Goal: Transaction & Acquisition: Purchase product/service

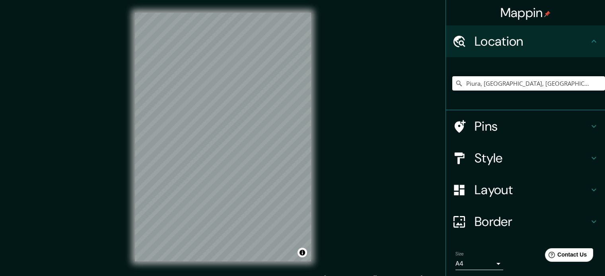
type input "Piura, [GEOGRAPHIC_DATA], [GEOGRAPHIC_DATA]"
click at [582, 126] on div "Patas" at bounding box center [525, 126] width 159 height 32
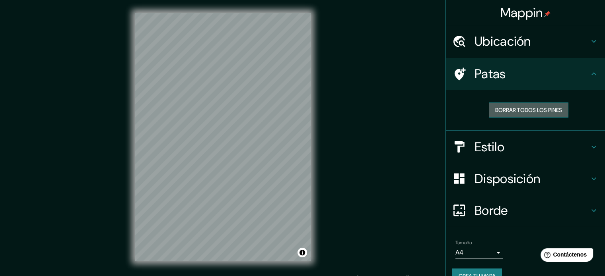
click at [555, 110] on font "Borrar todos los pines" at bounding box center [528, 110] width 67 height 7
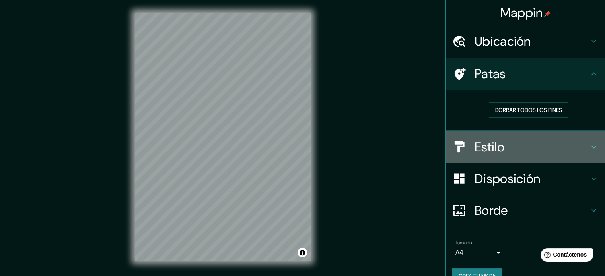
click at [581, 147] on h4 "Estilo" at bounding box center [531, 147] width 114 height 16
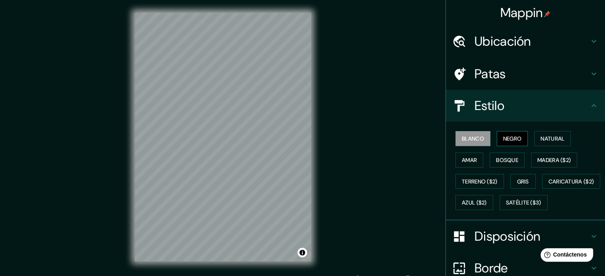
click at [515, 139] on font "Negro" at bounding box center [512, 138] width 19 height 7
click at [534, 136] on button "Natural" at bounding box center [552, 138] width 37 height 15
click at [515, 135] on font "Negro" at bounding box center [512, 138] width 19 height 7
click at [469, 138] on font "Blanco" at bounding box center [472, 138] width 22 height 7
click at [541, 135] on font "Natural" at bounding box center [552, 138] width 24 height 7
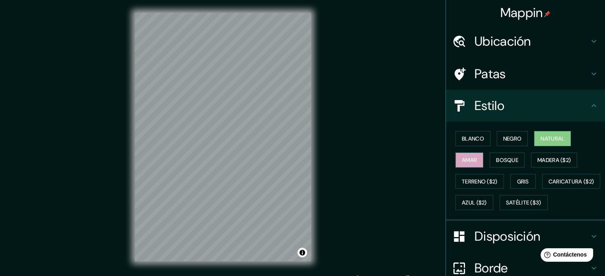
click at [469, 160] on font "Amar" at bounding box center [468, 160] width 15 height 7
click at [496, 157] on font "Bosque" at bounding box center [507, 160] width 22 height 7
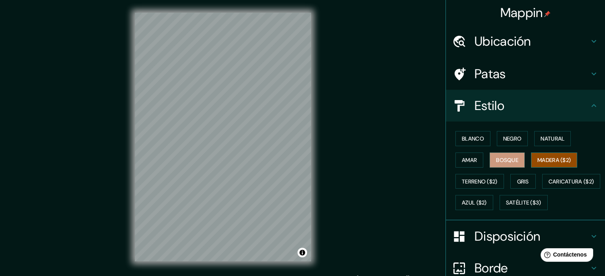
click at [553, 154] on button "Madera ($2)" at bounding box center [554, 160] width 46 height 15
click at [510, 185] on button "Gris" at bounding box center [522, 181] width 25 height 15
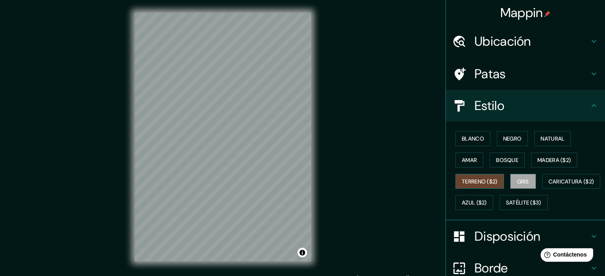
click at [486, 179] on font "Terreno ($2)" at bounding box center [479, 181] width 36 height 7
click at [548, 185] on font "Caricatura ($2)" at bounding box center [571, 181] width 46 height 7
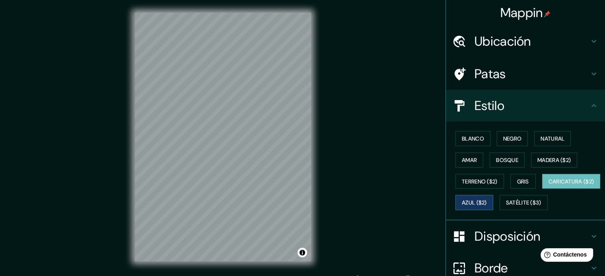
click at [486, 201] on font "Azul ($2)" at bounding box center [473, 203] width 25 height 7
click at [469, 160] on font "Amar" at bounding box center [468, 160] width 15 height 7
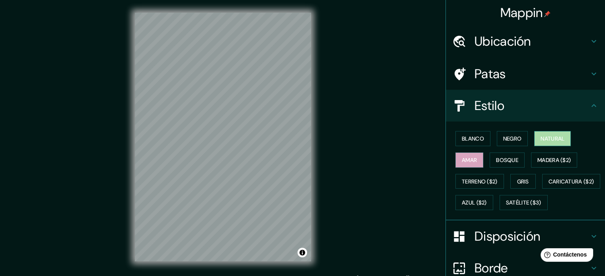
click at [534, 137] on button "Natural" at bounding box center [552, 138] width 37 height 15
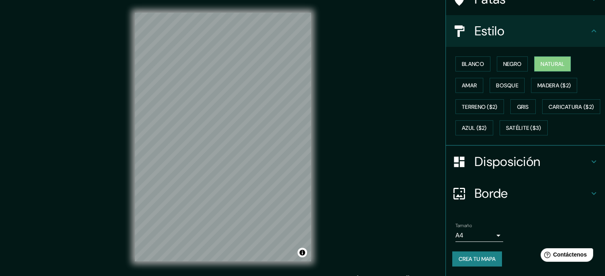
click at [536, 155] on h4 "Disposición" at bounding box center [531, 162] width 114 height 16
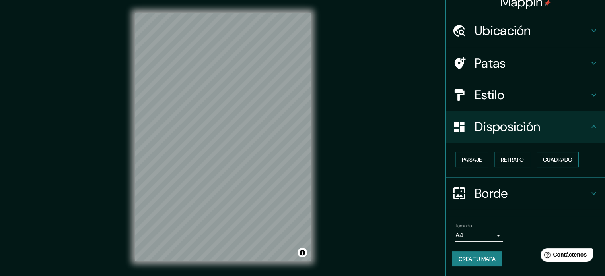
scroll to position [10, 0]
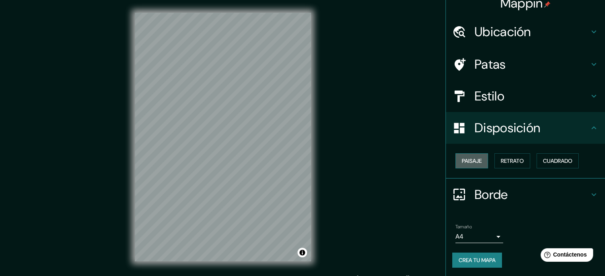
click at [477, 160] on button "Paisaje" at bounding box center [471, 160] width 33 height 15
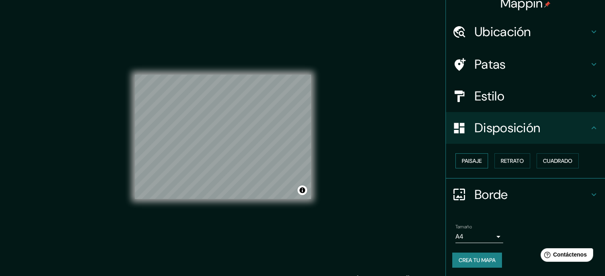
click at [475, 158] on font "Paisaje" at bounding box center [471, 160] width 20 height 7
click at [500, 160] on font "Retrato" at bounding box center [511, 160] width 23 height 7
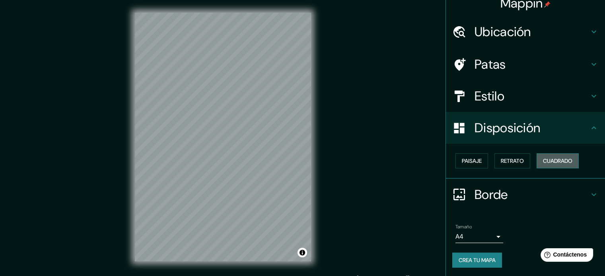
click at [536, 157] on button "Cuadrado" at bounding box center [557, 160] width 42 height 15
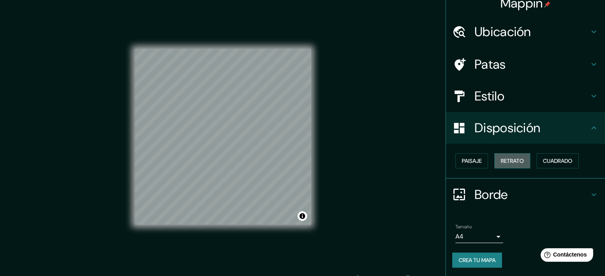
click at [507, 158] on font "Retrato" at bounding box center [511, 160] width 23 height 7
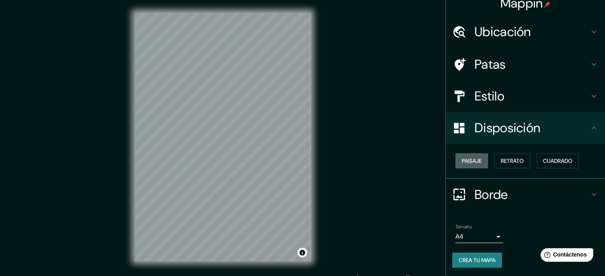
click at [465, 155] on button "Paisaje" at bounding box center [471, 160] width 33 height 15
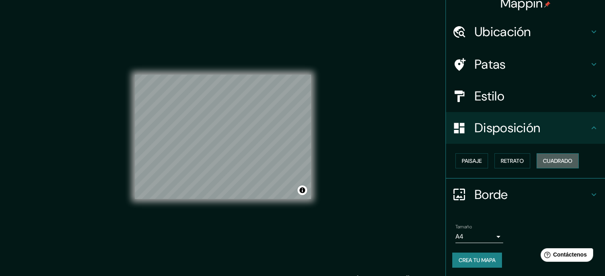
click at [548, 161] on font "Cuadrado" at bounding box center [557, 160] width 29 height 7
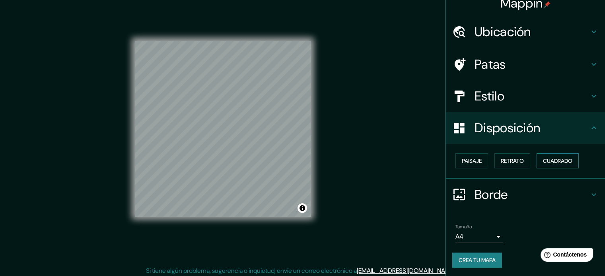
scroll to position [10, 0]
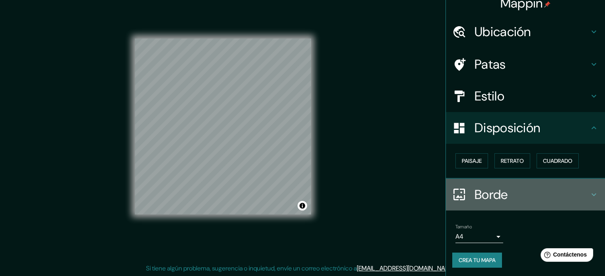
click at [577, 190] on h4 "Borde" at bounding box center [531, 195] width 114 height 16
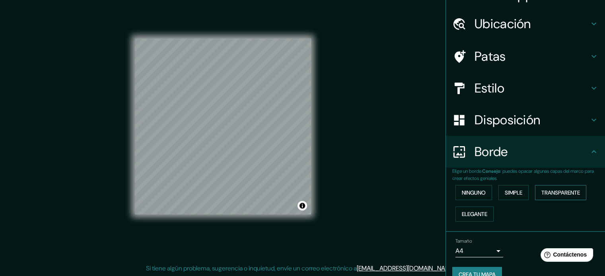
scroll to position [32, 0]
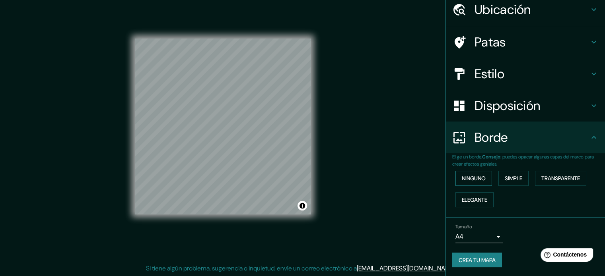
click at [470, 178] on font "Ninguno" at bounding box center [473, 178] width 24 height 7
click at [504, 178] on font "Simple" at bounding box center [512, 178] width 17 height 7
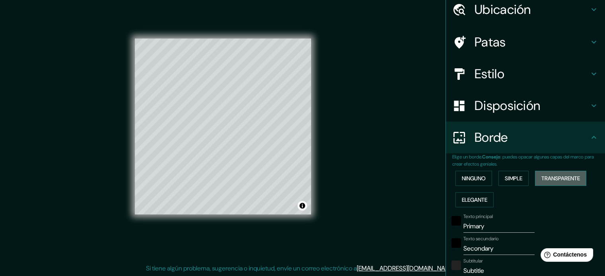
click at [551, 178] on font "Transparente" at bounding box center [560, 178] width 39 height 7
click at [473, 197] on font "Elegante" at bounding box center [473, 199] width 25 height 7
click at [465, 173] on font "Ninguno" at bounding box center [473, 178] width 24 height 10
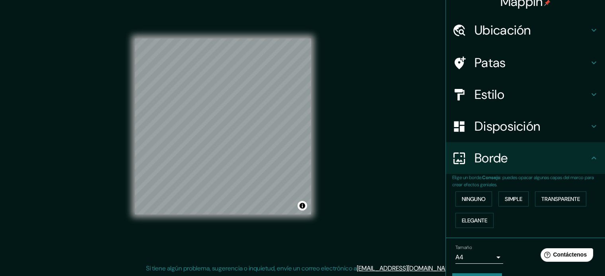
scroll to position [0, 0]
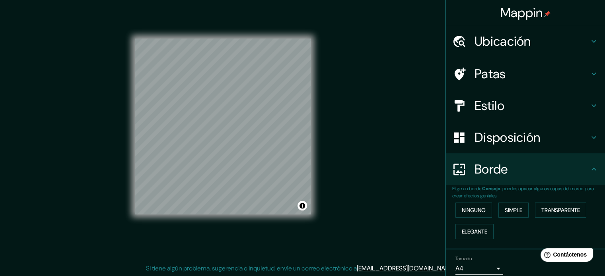
click at [579, 38] on h4 "Ubicación" at bounding box center [531, 41] width 114 height 16
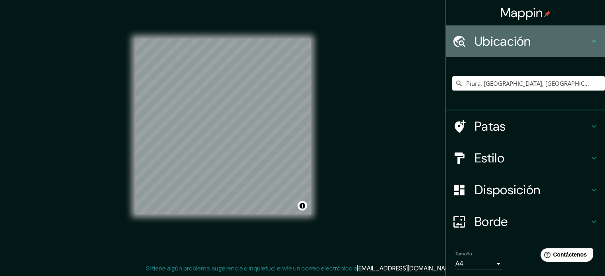
click at [589, 38] on icon at bounding box center [594, 42] width 10 height 10
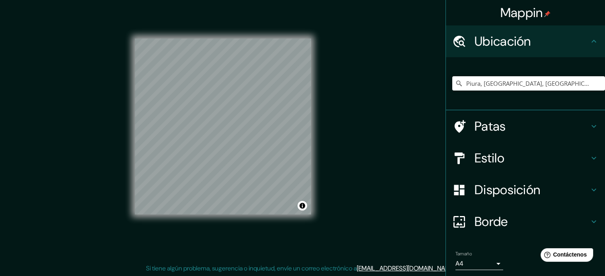
click at [589, 39] on icon at bounding box center [594, 42] width 10 height 10
click at [589, 126] on icon at bounding box center [594, 127] width 10 height 10
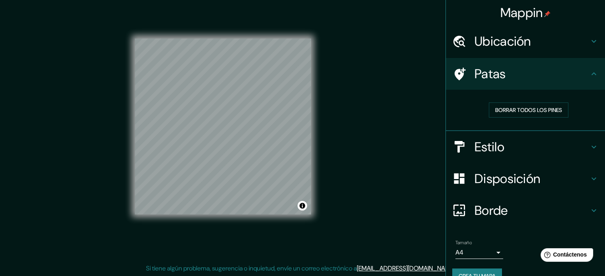
scroll to position [16, 0]
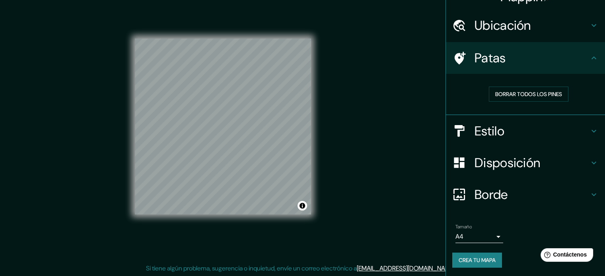
click at [486, 262] on font "Crea tu mapa" at bounding box center [476, 260] width 37 height 7
click at [475, 257] on div "Crea tu mapa" at bounding box center [525, 260] width 146 height 15
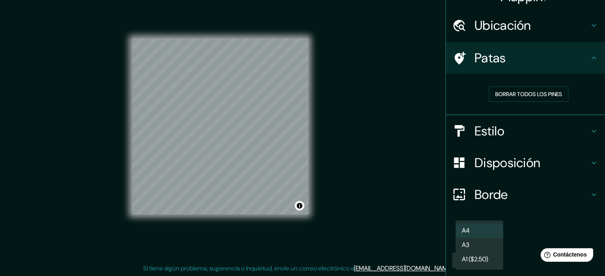
click at [493, 238] on body "Mappin Ubicación Piura, [GEOGRAPHIC_DATA], [GEOGRAPHIC_DATA] Piura [GEOGRAPHIC_…" at bounding box center [302, 128] width 605 height 276
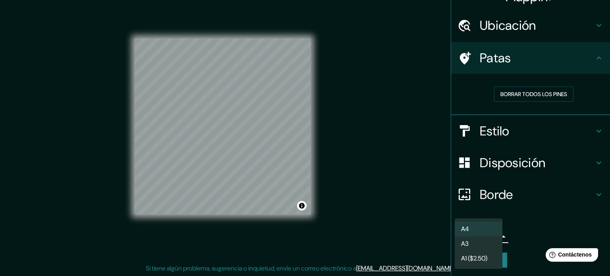
click at [488, 232] on li "A4" at bounding box center [479, 229] width 48 height 15
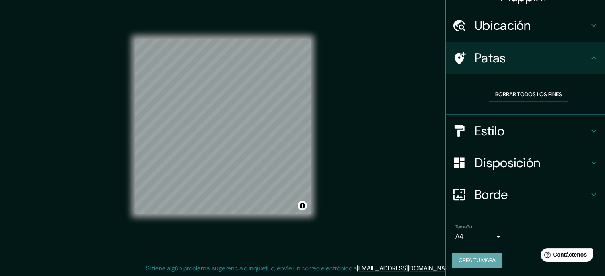
click at [475, 257] on font "Crea tu mapa" at bounding box center [476, 260] width 37 height 7
click at [402, 162] on div "Mappin Ubicación Piura, [GEOGRAPHIC_DATA], [GEOGRAPHIC_DATA] Piura [GEOGRAPHIC_…" at bounding box center [302, 133] width 605 height 287
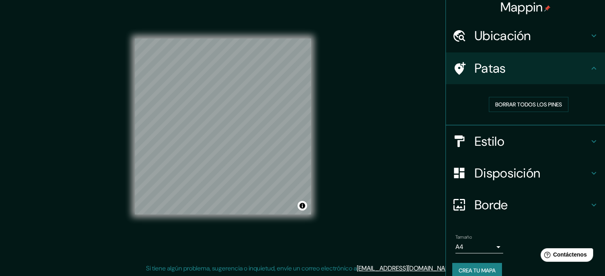
scroll to position [0, 0]
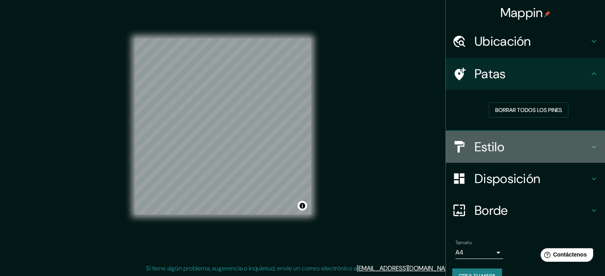
click at [516, 153] on h4 "Estilo" at bounding box center [531, 147] width 114 height 16
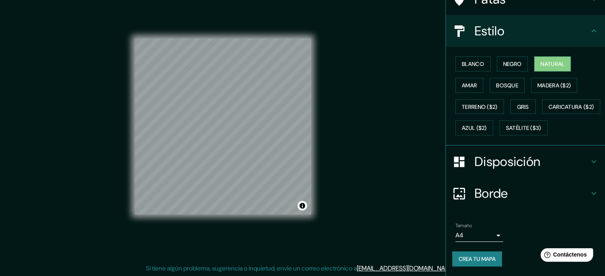
click at [531, 170] on font "Disposición" at bounding box center [507, 161] width 66 height 17
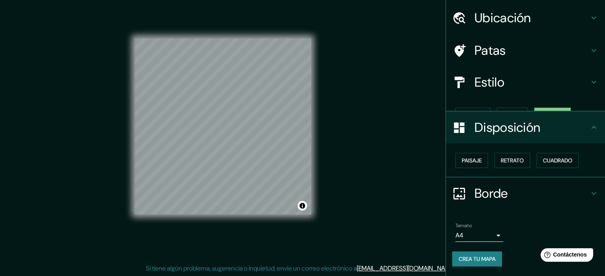
scroll to position [10, 0]
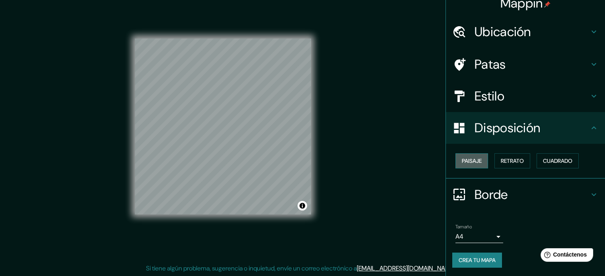
click at [468, 161] on font "Paisaje" at bounding box center [471, 160] width 20 height 7
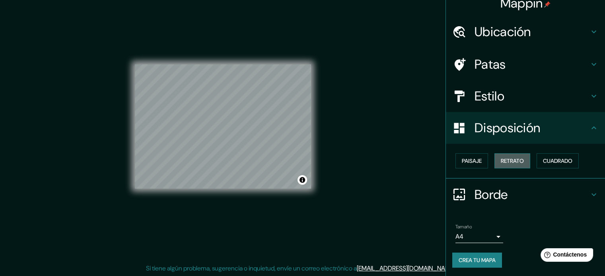
click at [506, 158] on font "Retrato" at bounding box center [511, 160] width 23 height 7
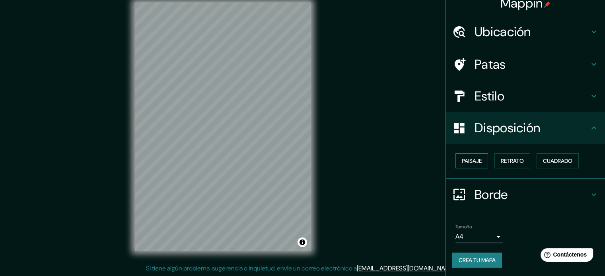
click at [482, 160] on button "Paisaje" at bounding box center [471, 160] width 33 height 15
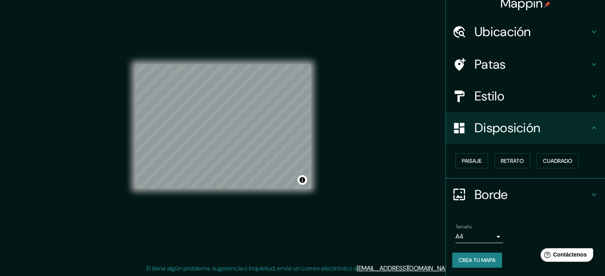
click at [483, 97] on font "Estilo" at bounding box center [489, 96] width 30 height 17
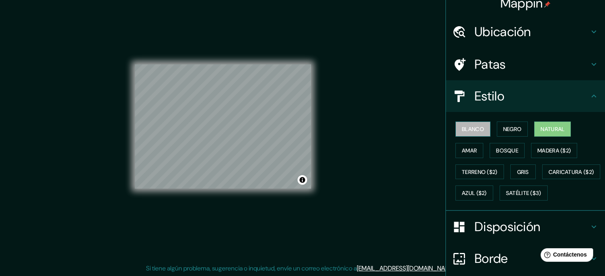
click at [470, 132] on font "Blanco" at bounding box center [472, 129] width 22 height 7
click at [513, 132] on font "Negro" at bounding box center [512, 129] width 19 height 7
click at [540, 132] on font "Natural" at bounding box center [552, 129] width 24 height 10
click at [496, 152] on font "Bosque" at bounding box center [507, 150] width 22 height 7
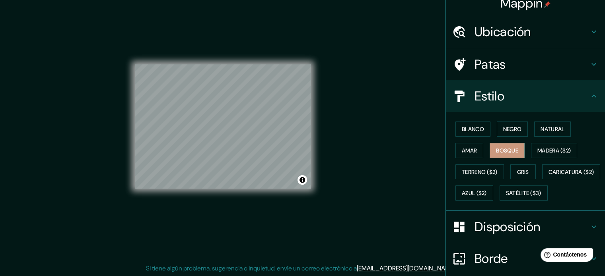
click at [478, 152] on div "Blanco Negro Natural [PERSON_NAME] ($2) Terreno ($2) Gris Caricatura ($2) Azul …" at bounding box center [528, 160] width 153 height 85
click at [466, 152] on font "Amar" at bounding box center [468, 150] width 15 height 7
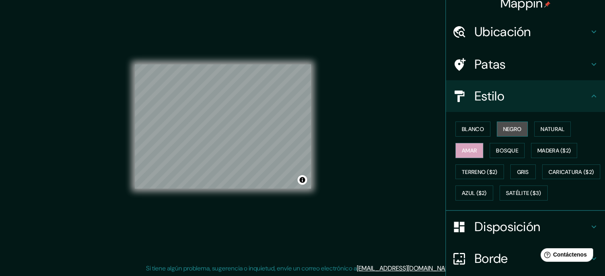
click at [503, 130] on font "Negro" at bounding box center [512, 129] width 19 height 7
click at [541, 127] on font "Natural" at bounding box center [552, 129] width 24 height 7
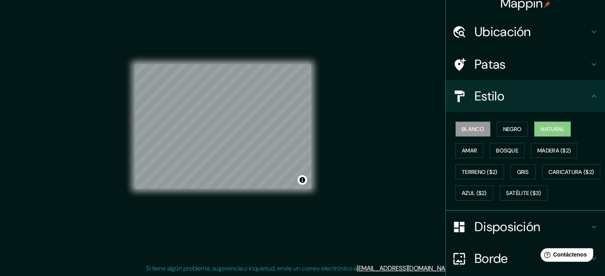
click at [461, 126] on font "Blanco" at bounding box center [472, 129] width 22 height 7
click at [540, 126] on font "Natural" at bounding box center [552, 129] width 24 height 7
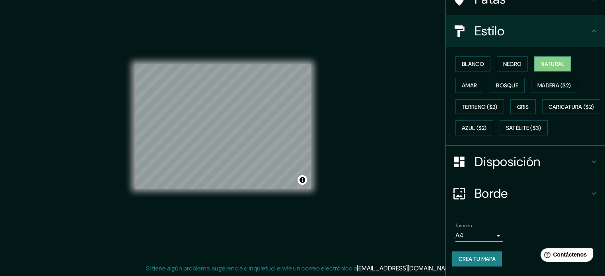
scroll to position [94, 0]
